Goal: Task Accomplishment & Management: Complete application form

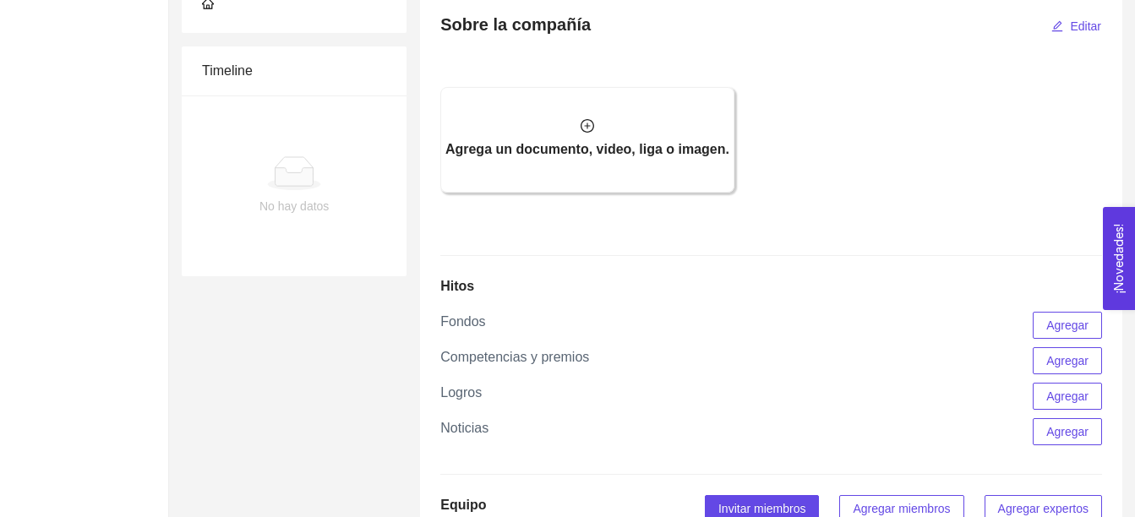
scroll to position [930, 0]
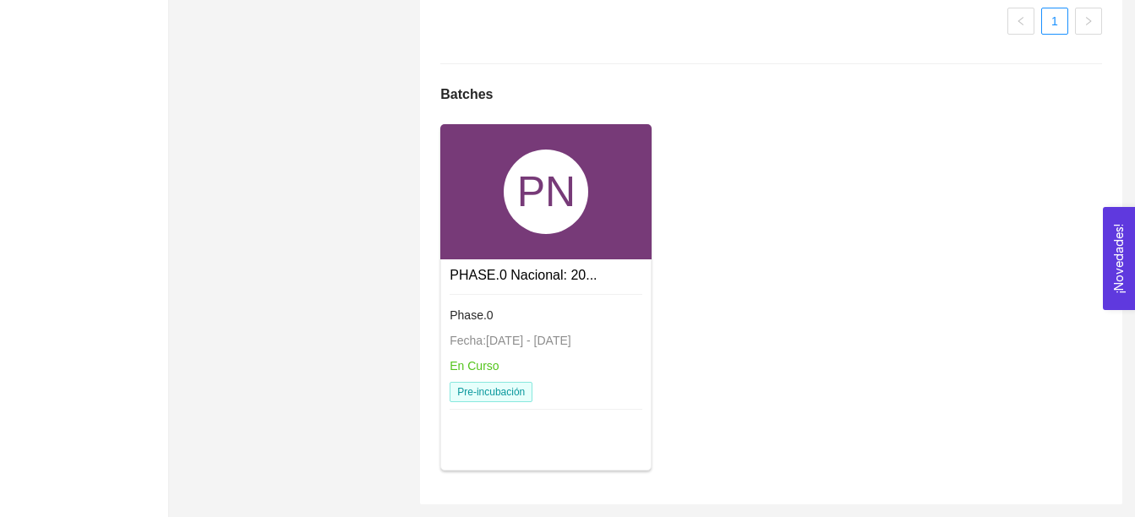
click at [511, 281] on link "PHASE.0 Nacional: 20..." at bounding box center [523, 275] width 147 height 14
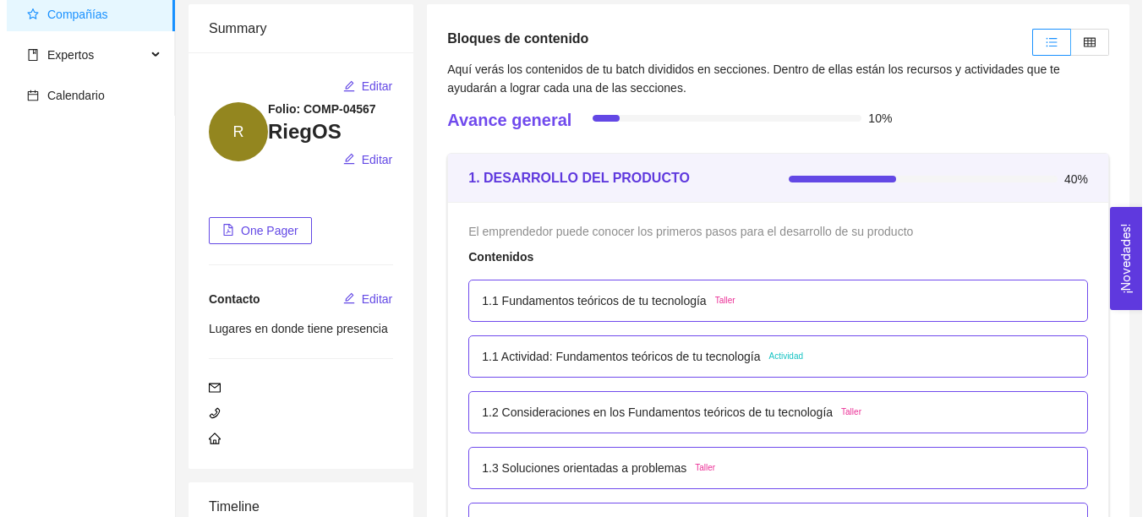
scroll to position [254, 0]
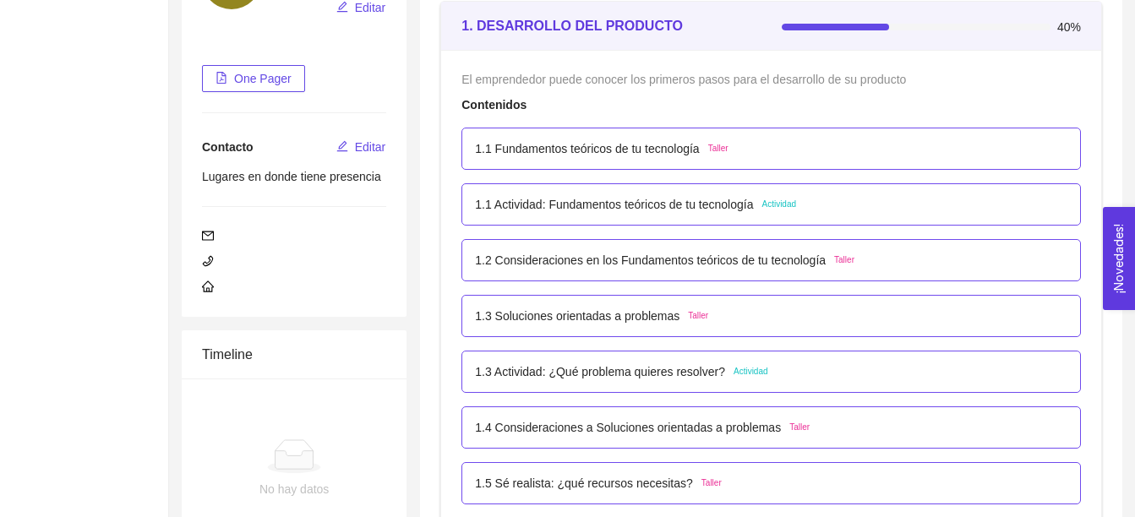
click at [658, 155] on p "1.1 Fundamentos teóricos de tu tecnología" at bounding box center [587, 148] width 224 height 19
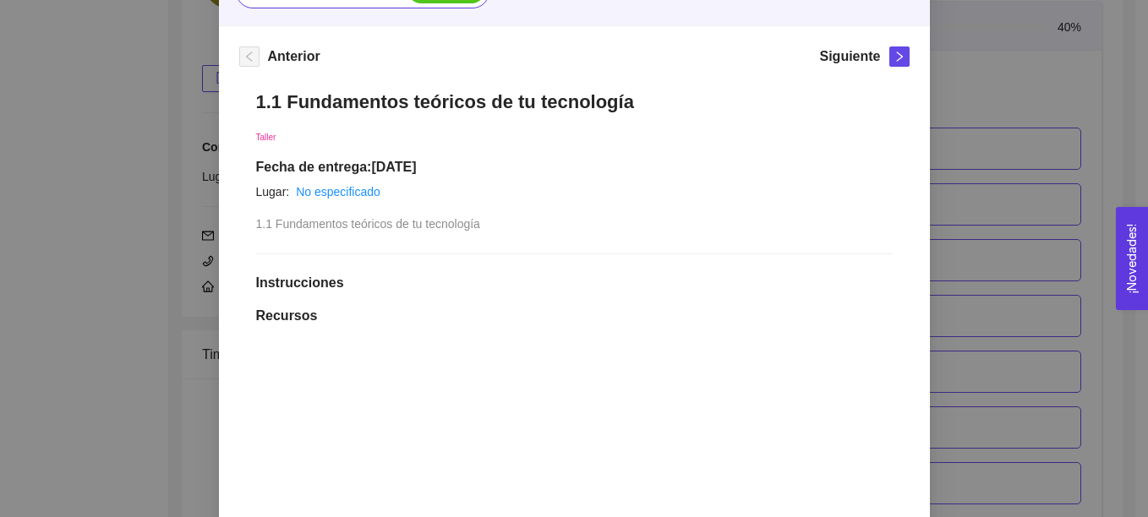
scroll to position [169, 0]
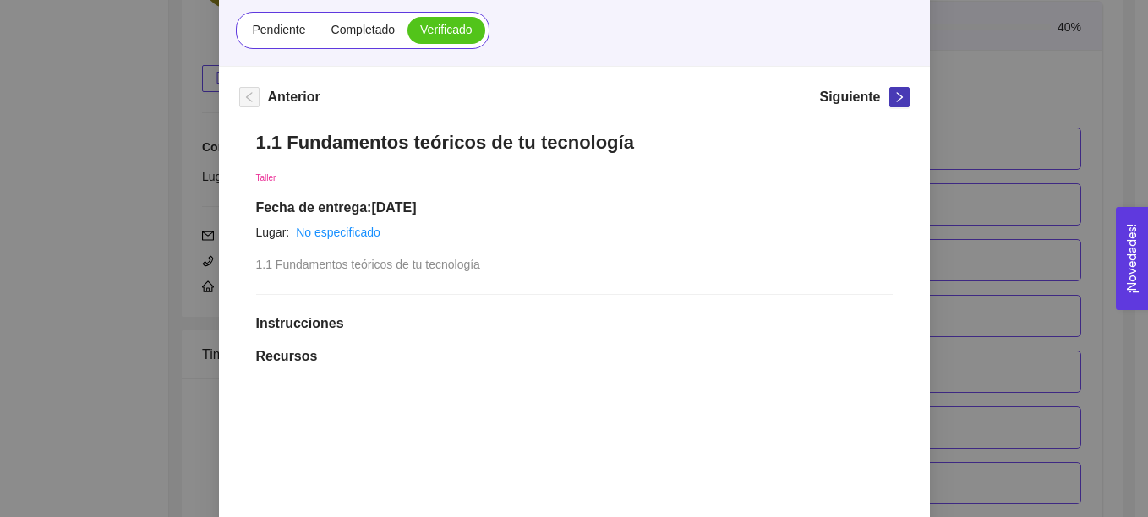
click at [894, 100] on icon "right" at bounding box center [899, 97] width 12 height 12
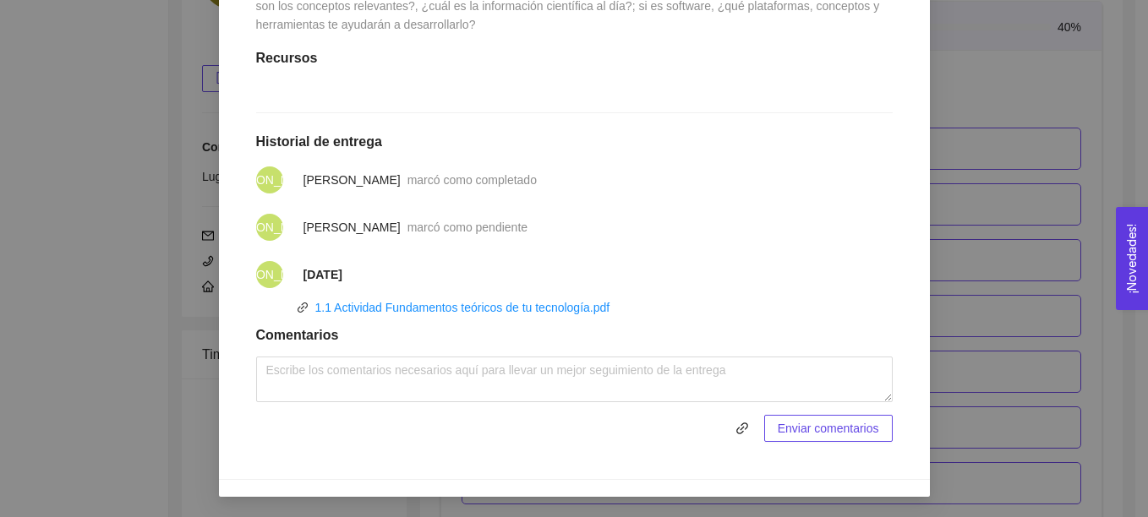
scroll to position [82, 0]
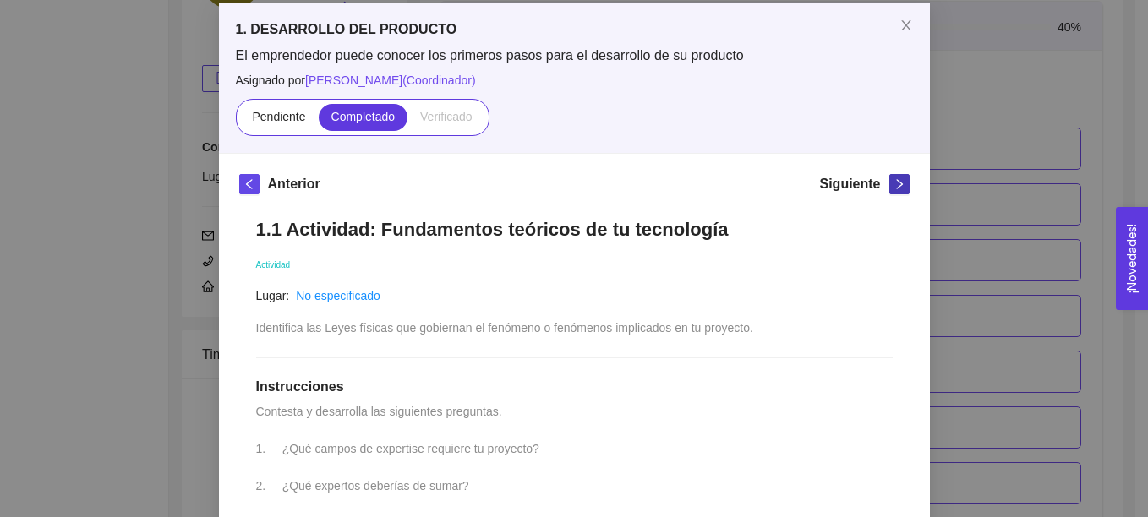
click at [893, 185] on icon "right" at bounding box center [899, 184] width 12 height 12
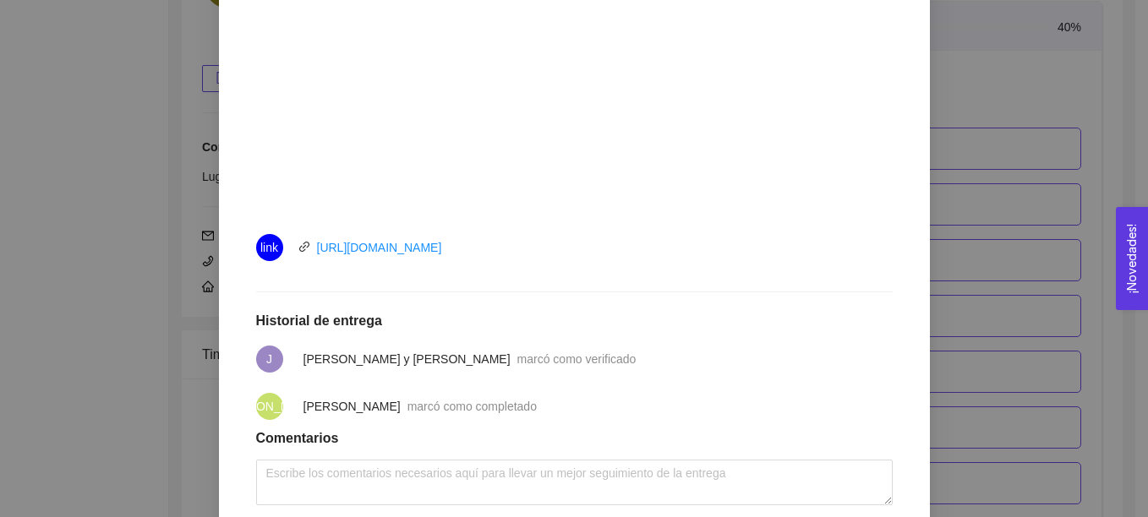
scroll to position [721, 0]
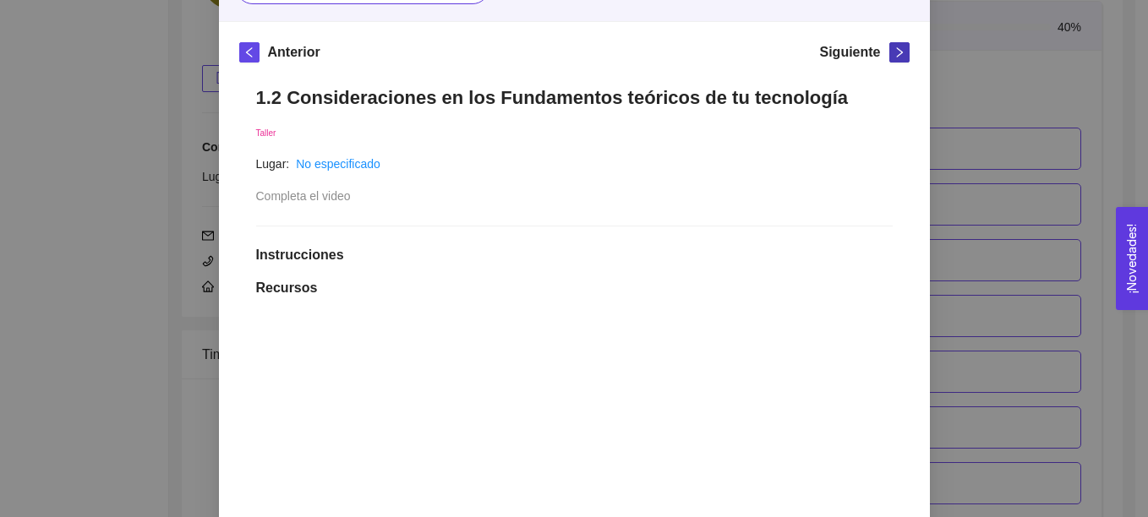
click at [890, 57] on span "right" at bounding box center [899, 52] width 19 height 12
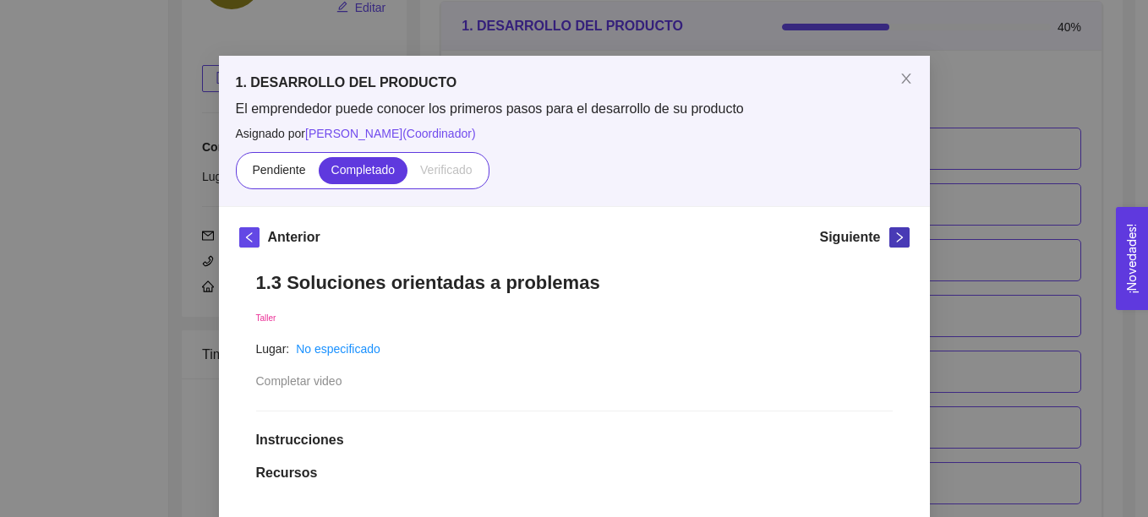
scroll to position [0, 0]
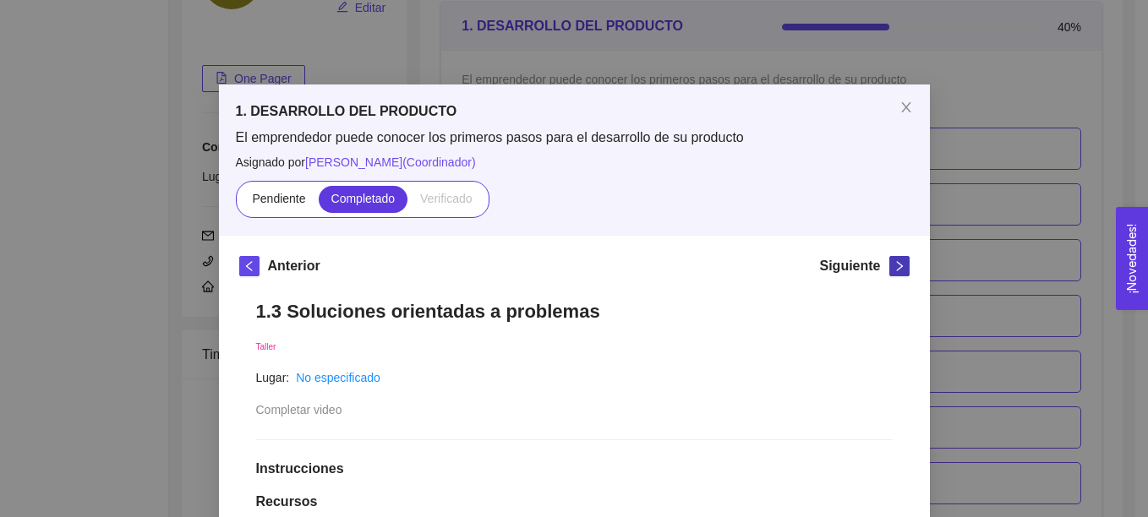
click at [890, 268] on span "right" at bounding box center [899, 266] width 19 height 12
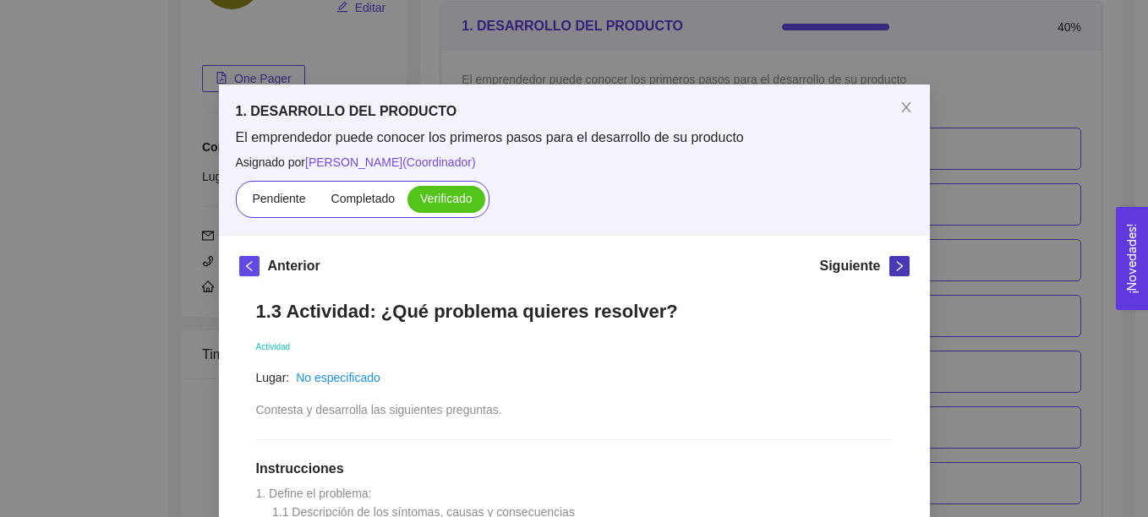
click at [890, 270] on span "right" at bounding box center [899, 266] width 19 height 12
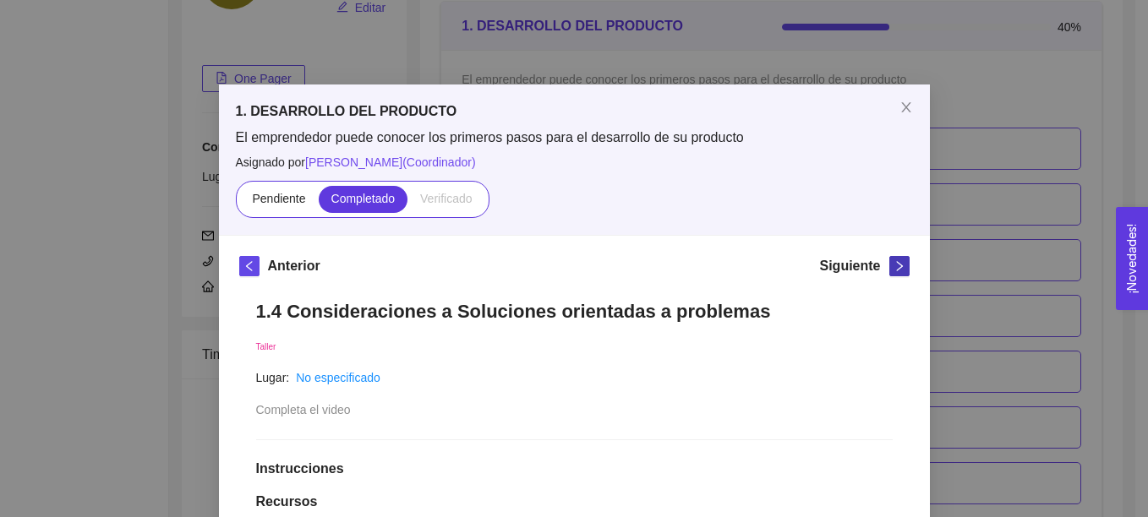
click at [890, 270] on span "right" at bounding box center [899, 266] width 19 height 12
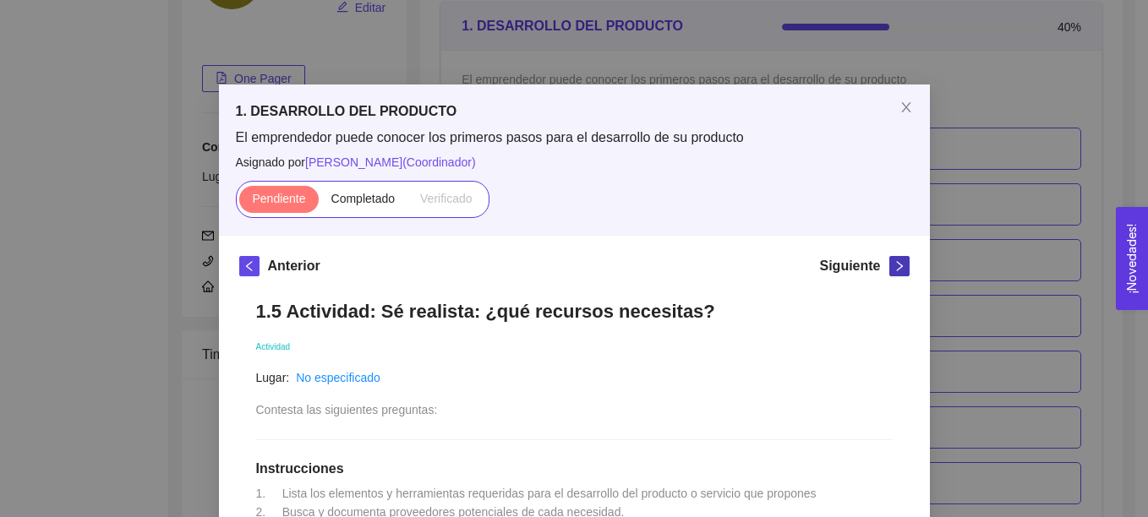
click at [889, 265] on button "button" at bounding box center [899, 266] width 20 height 20
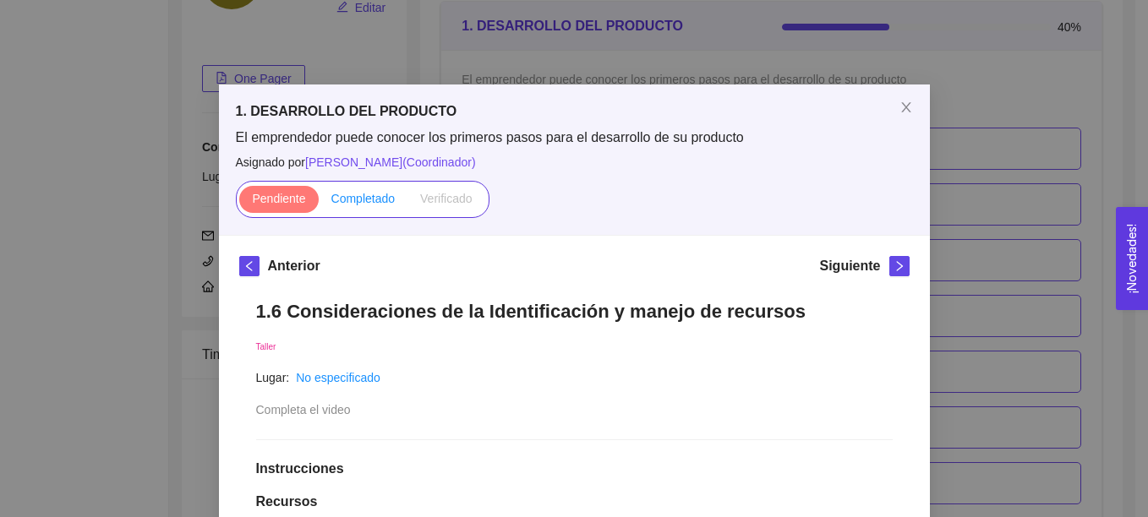
click at [346, 201] on span "Completado" at bounding box center [363, 199] width 64 height 14
click at [319, 203] on input "Completado" at bounding box center [319, 203] width 0 height 0
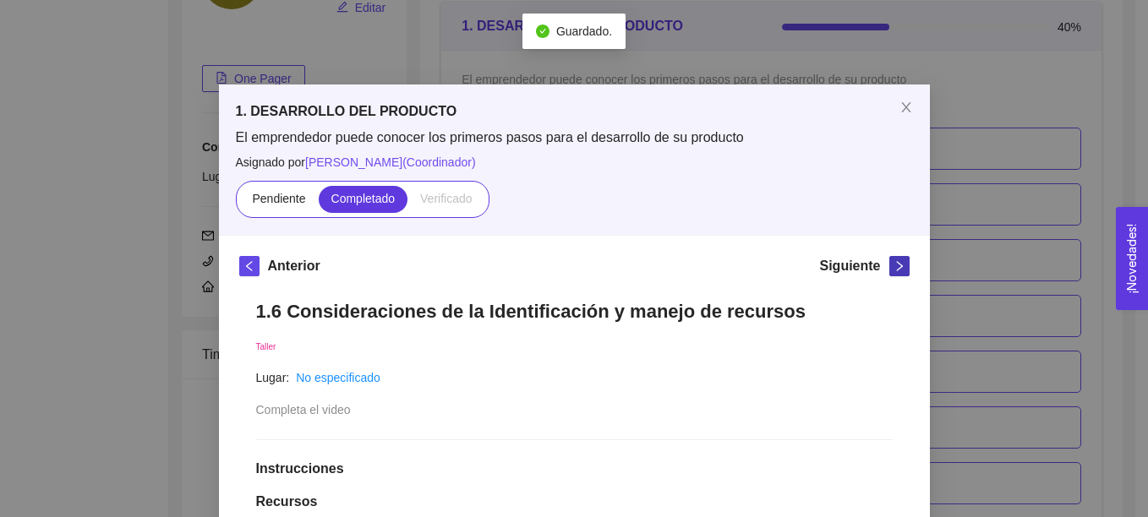
click at [889, 266] on button "button" at bounding box center [899, 266] width 20 height 20
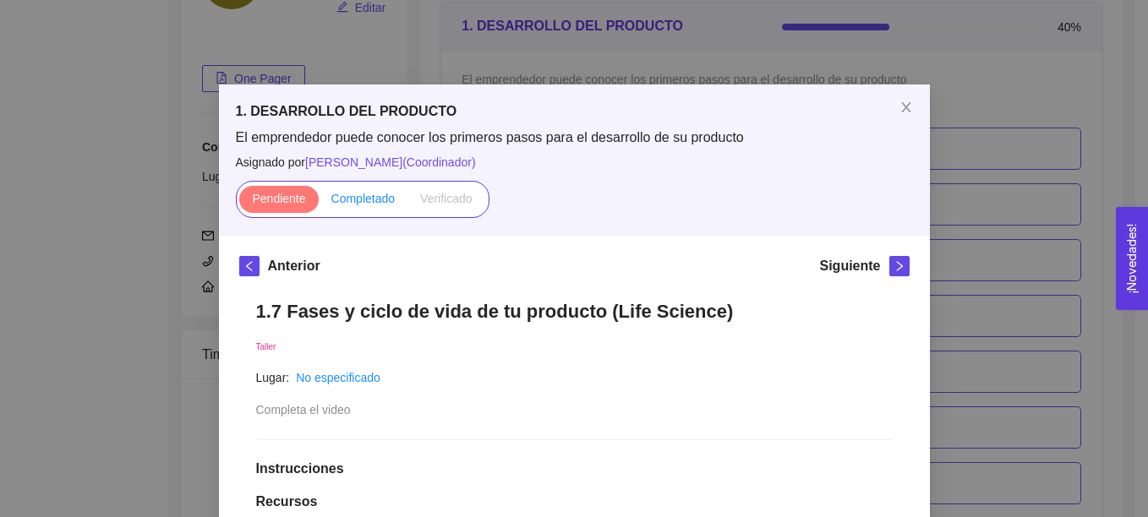
click at [363, 202] on span "Completado" at bounding box center [363, 199] width 64 height 14
click at [319, 203] on input "Completado" at bounding box center [319, 203] width 0 height 0
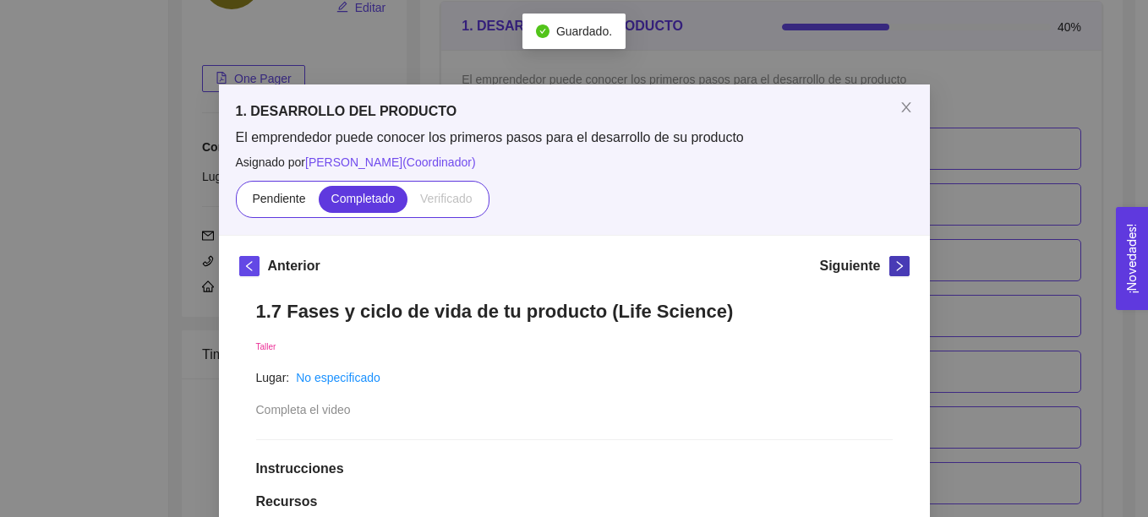
click at [893, 267] on icon "right" at bounding box center [899, 266] width 12 height 12
click at [335, 200] on span "Completado" at bounding box center [363, 199] width 64 height 14
click at [319, 203] on input "Completado" at bounding box center [319, 203] width 0 height 0
click at [871, 261] on h5 "Siguiente" at bounding box center [849, 266] width 61 height 20
click at [893, 264] on icon "right" at bounding box center [899, 266] width 12 height 12
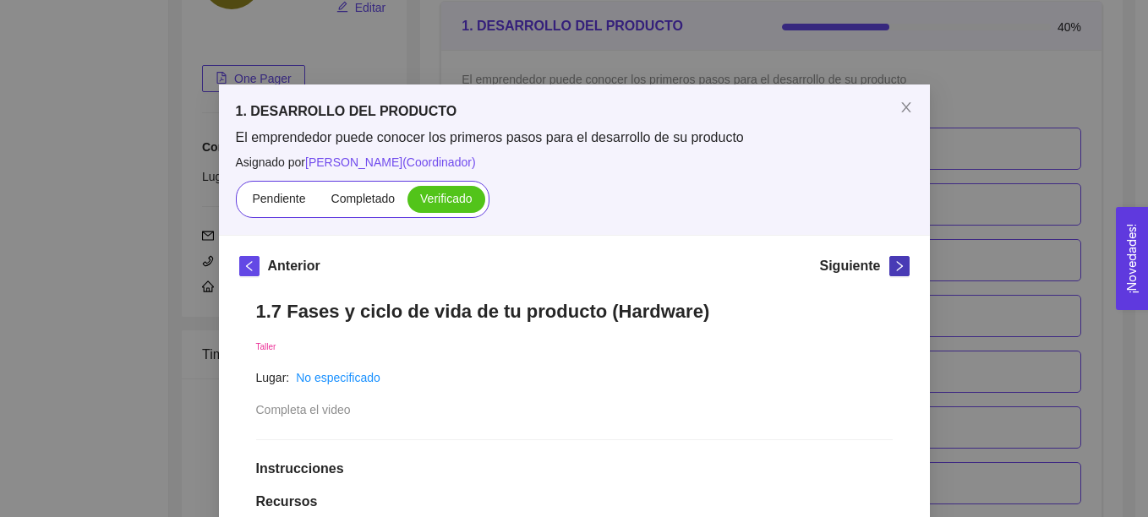
click at [890, 265] on span "right" at bounding box center [899, 266] width 19 height 12
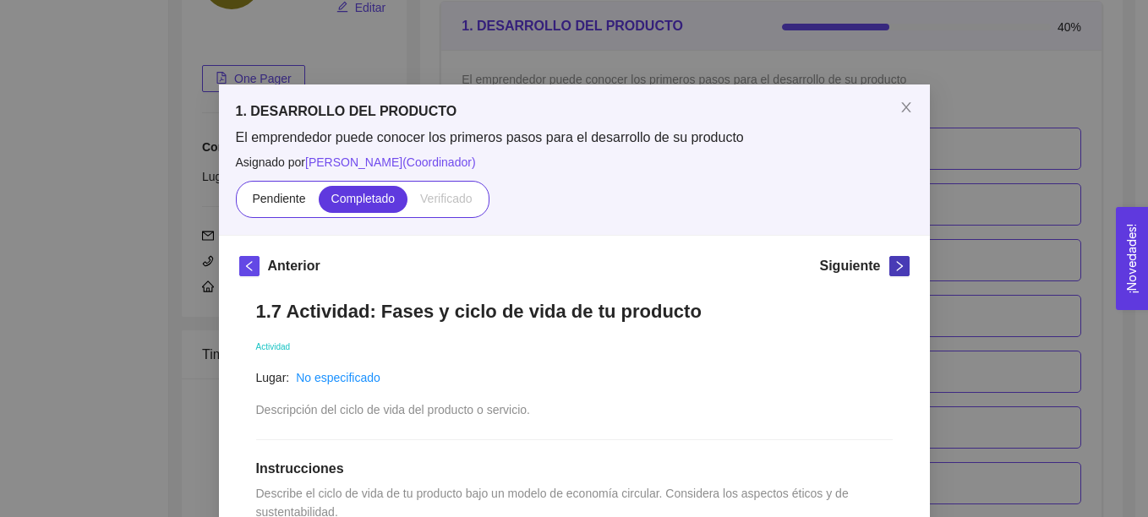
click at [890, 265] on span "right" at bounding box center [899, 266] width 19 height 12
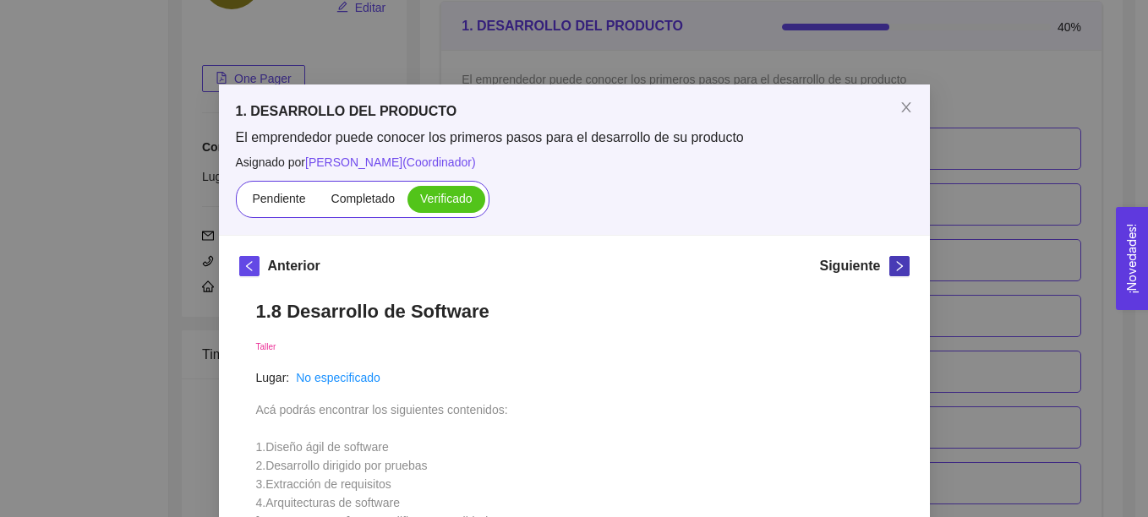
click at [895, 261] on icon "right" at bounding box center [899, 266] width 12 height 12
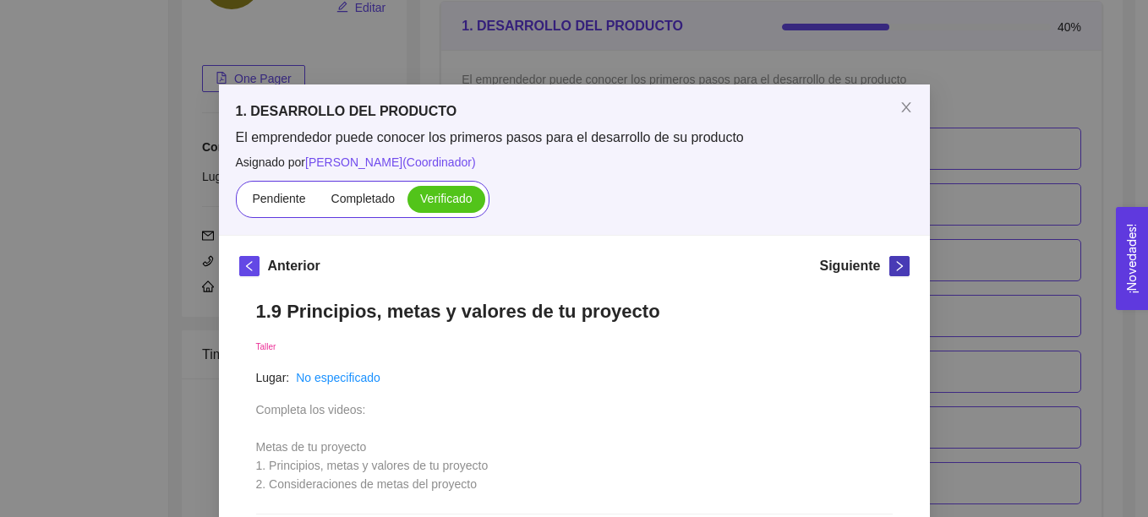
click at [890, 268] on span "right" at bounding box center [899, 266] width 19 height 12
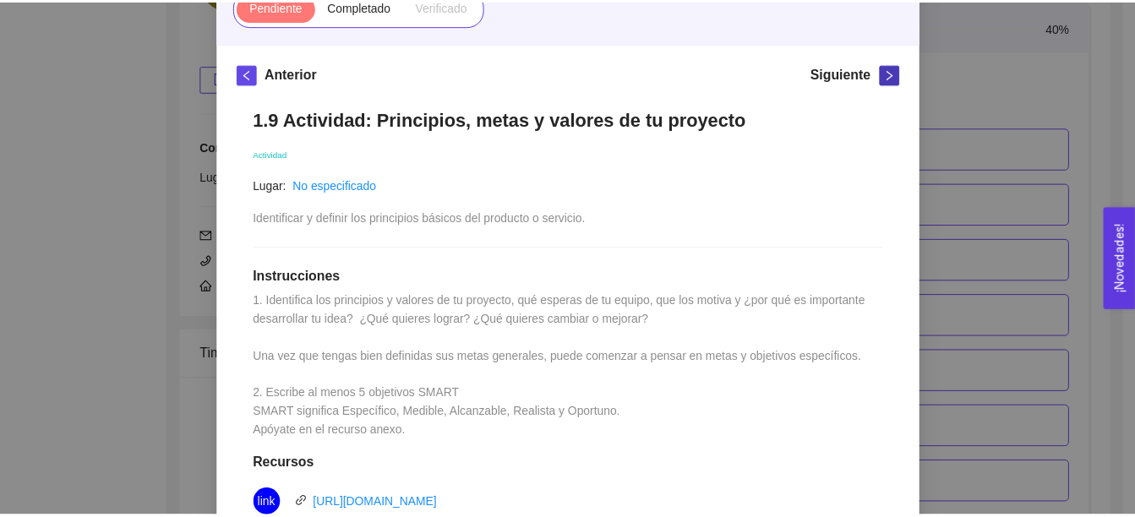
scroll to position [338, 0]
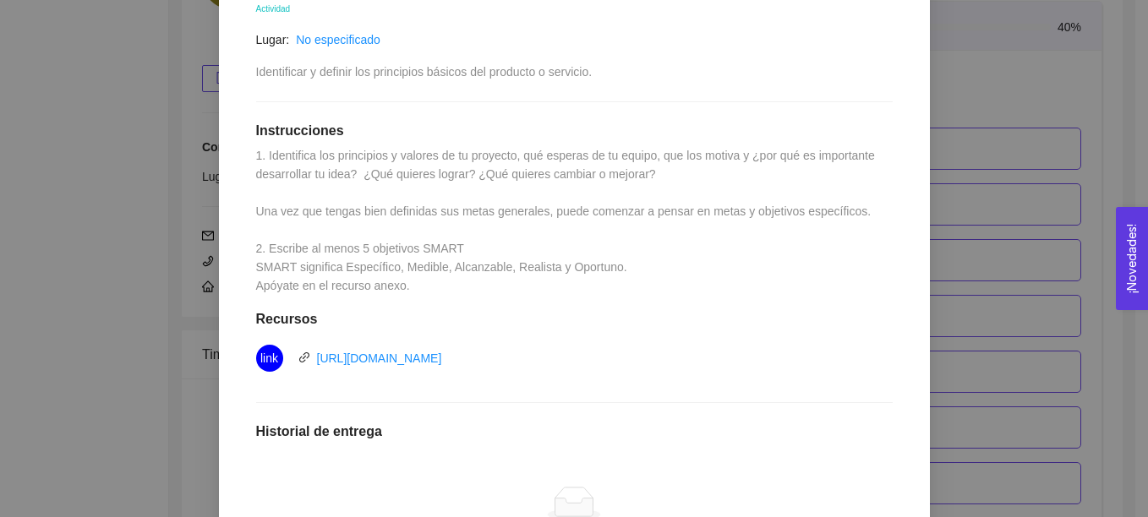
click at [1007, 150] on div "1. DESARROLLO DEL PRODUCTO El emprendedor puede conocer los primeros pasos para…" at bounding box center [574, 258] width 1148 height 517
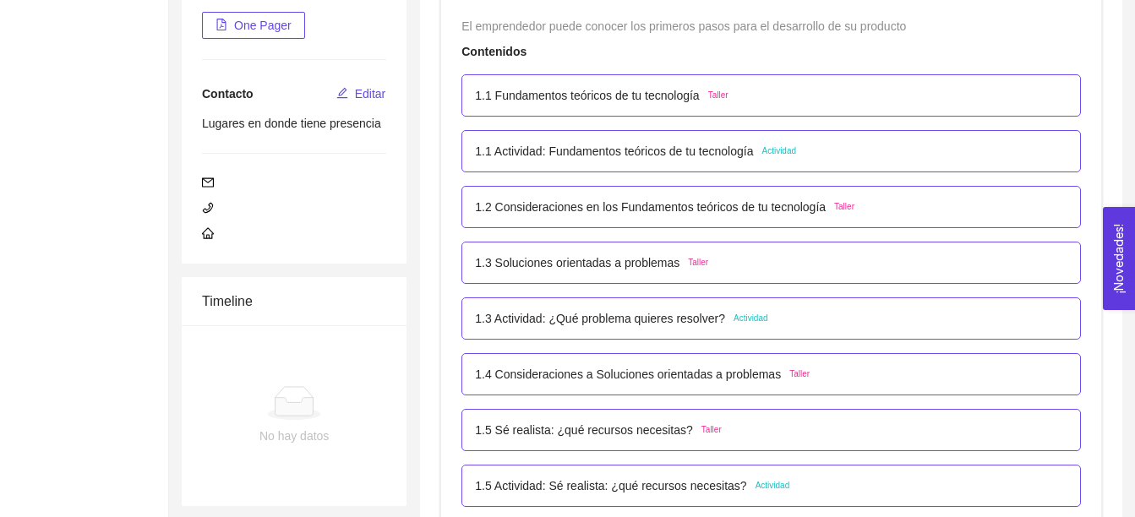
scroll to position [85, 0]
